Goal: Check status: Check status

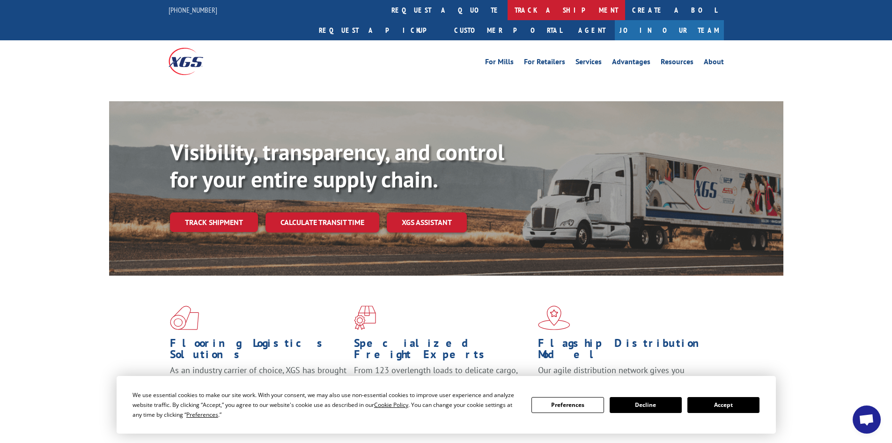
click at [508, 6] on link "track a shipment" at bounding box center [567, 10] width 118 height 20
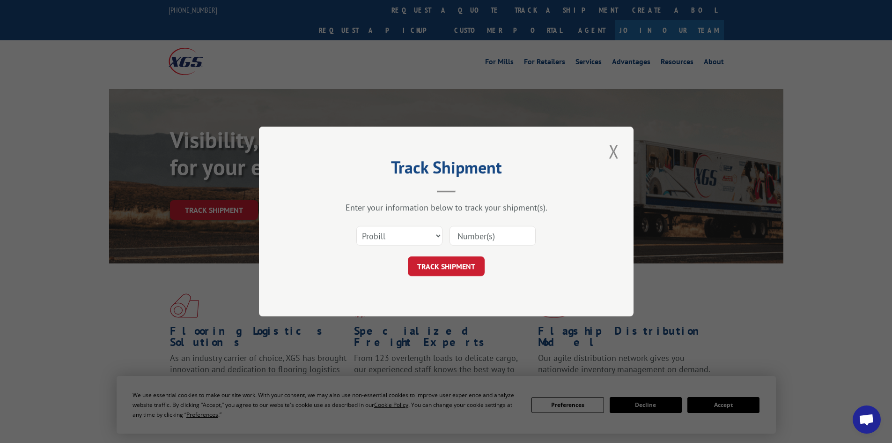
click at [413, 239] on select "Select category... Probill BOL PO" at bounding box center [399, 236] width 86 height 20
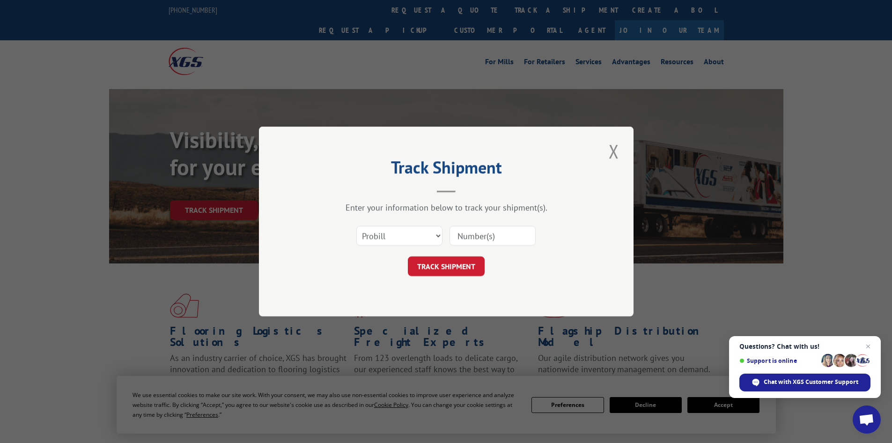
select select "po"
click at [356, 226] on select "Select category... Probill BOL PO" at bounding box center [399, 236] width 86 height 20
click at [870, 343] on span "Open chat" at bounding box center [869, 347] width 12 height 12
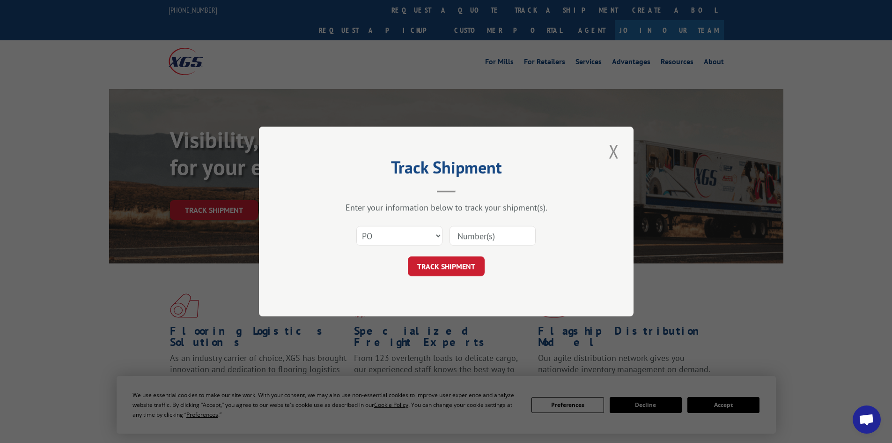
click at [491, 232] on input at bounding box center [493, 236] width 86 height 20
type input "52533585"
click at [459, 263] on button "TRACK SHIPMENT" at bounding box center [446, 266] width 77 height 20
